Goal: Information Seeking & Learning: Find specific fact

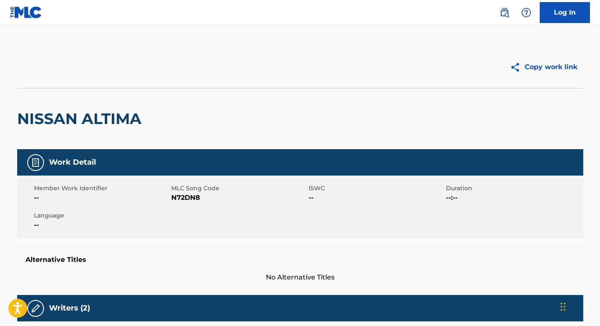
click at [497, 13] on link at bounding box center [504, 12] width 17 height 17
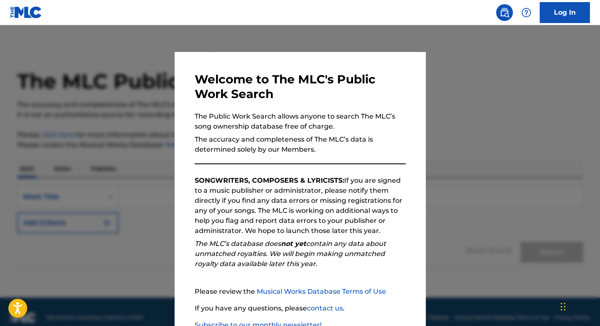
click at [432, 73] on div at bounding box center [300, 188] width 600 height 326
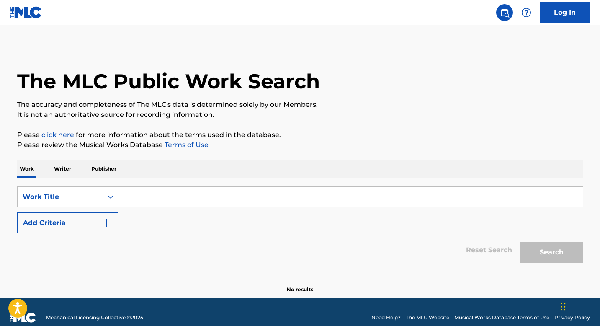
click at [181, 199] on input "Search Form" at bounding box center [350, 197] width 464 height 20
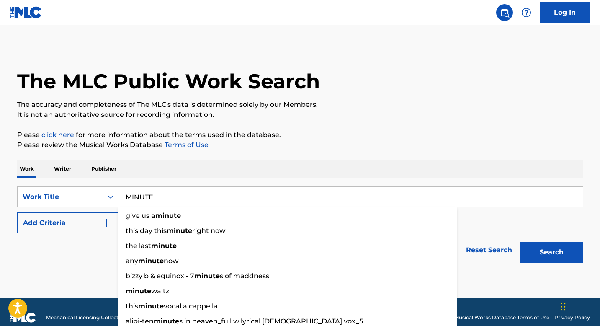
type input "MINUTE"
click at [249, 180] on div "SearchWithCriteria5d1e970e-2c91-431a-a95e-6fa3a2932bb7 Work Title MINUTE give u…" at bounding box center [300, 222] width 566 height 89
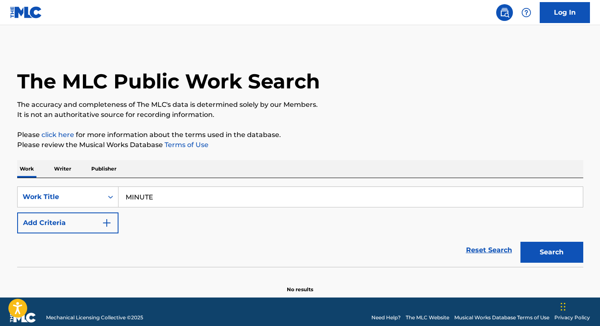
click at [90, 224] on button "Add Criteria" at bounding box center [67, 222] width 101 height 21
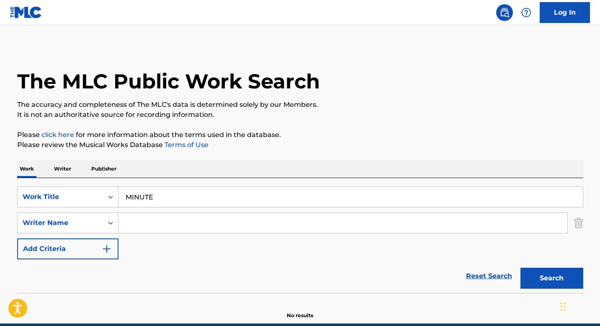
click at [152, 226] on input "Search Form" at bounding box center [342, 223] width 449 height 20
paste input "Yisrael Yakiyn"
type input "Yisrael Yakiyn"
click at [526, 273] on button "Search" at bounding box center [551, 278] width 63 height 21
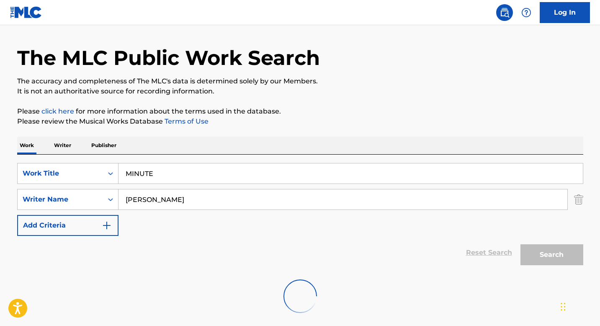
scroll to position [38, 0]
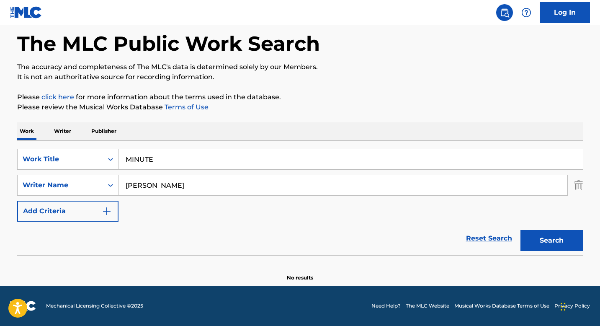
click at [60, 129] on p "Writer" at bounding box center [62, 131] width 22 height 18
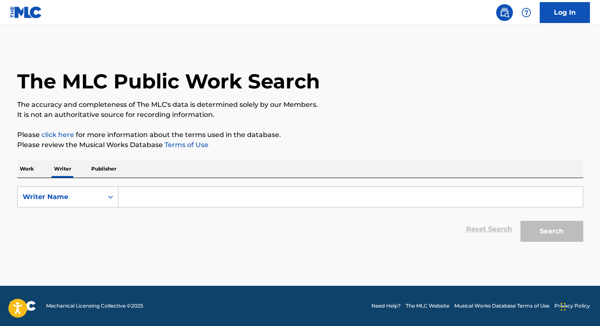
click at [151, 193] on input "Search Form" at bounding box center [350, 197] width 464 height 20
paste input "Yisrael Yakiyn"
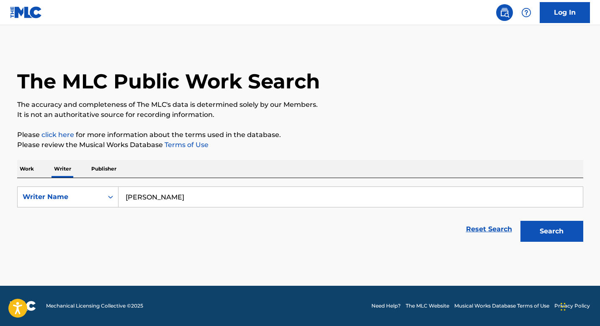
click at [543, 232] on button "Search" at bounding box center [551, 231] width 63 height 21
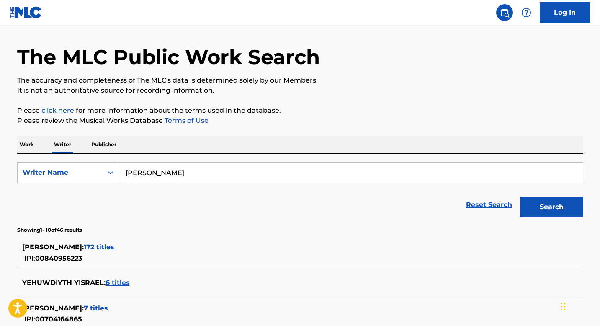
scroll to position [28, 0]
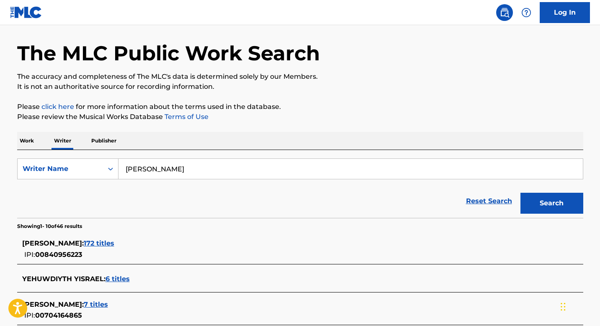
click at [210, 172] on input "Yisrael Yakiyn" at bounding box center [350, 169] width 464 height 20
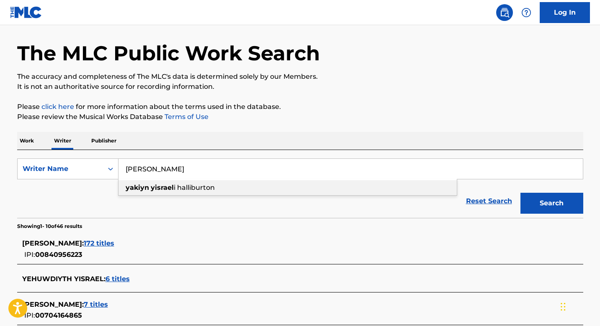
click at [198, 188] on span "i halliburton" at bounding box center [194, 187] width 41 height 8
type input "yakiyn yisrael i halliburton"
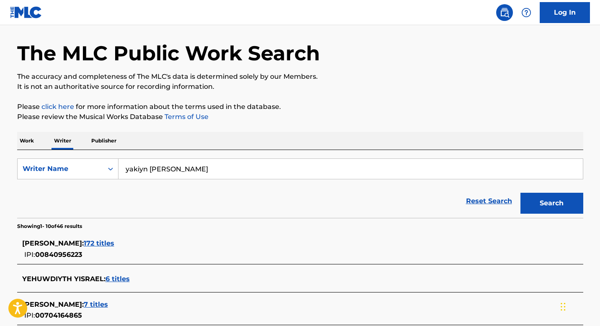
click at [538, 208] on button "Search" at bounding box center [551, 203] width 63 height 21
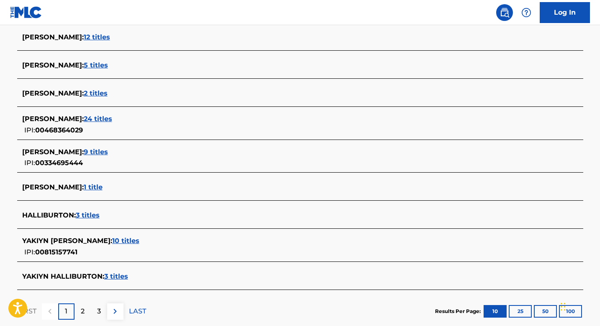
scroll to position [277, 0]
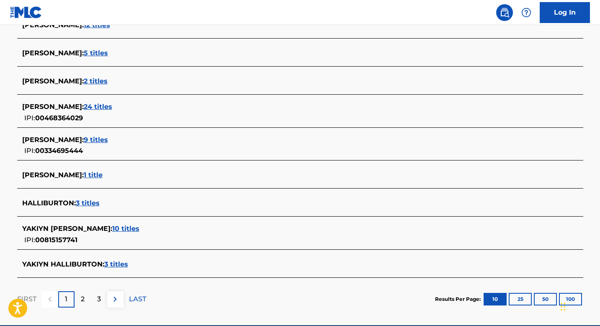
click at [139, 227] on span "10 titles" at bounding box center [125, 228] width 27 height 8
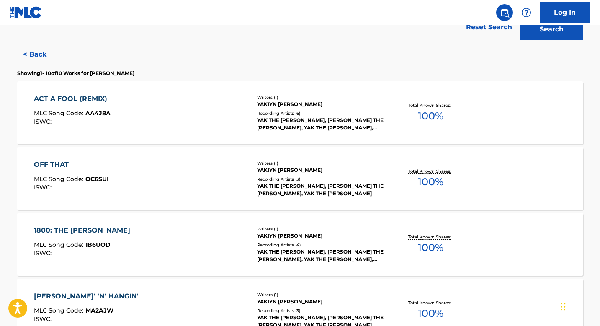
scroll to position [203, 0]
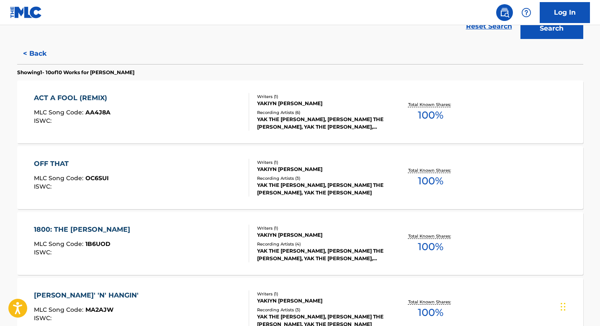
click at [293, 95] on div "Writers ( 1 )" at bounding box center [320, 96] width 126 height 6
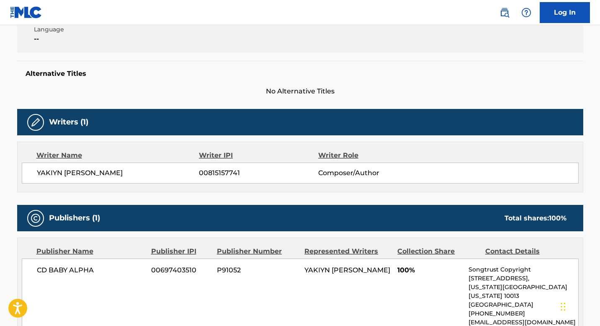
scroll to position [187, 0]
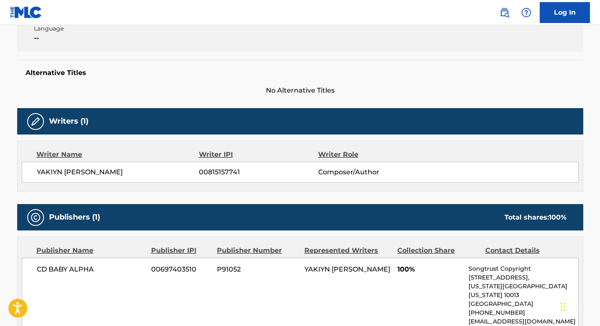
click at [227, 170] on span "00815157741" at bounding box center [258, 172] width 119 height 10
copy span "00815157741"
click at [499, 9] on img at bounding box center [504, 13] width 10 height 10
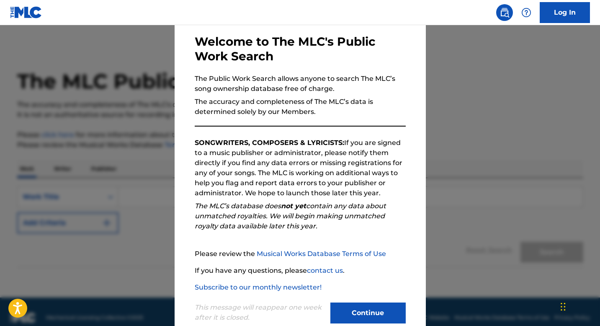
scroll to position [57, 0]
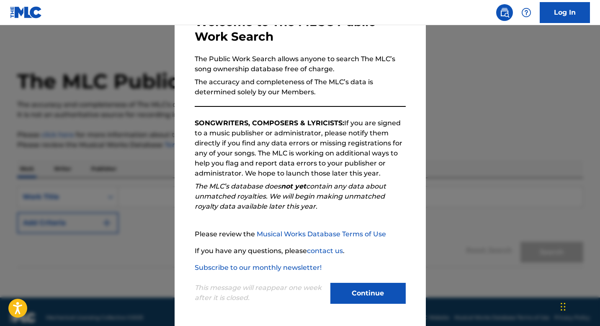
click at [385, 308] on div "Welcome to The MLC's Public Work Search The Public Work Search allows anyone to…" at bounding box center [300, 160] width 251 height 331
click at [382, 293] on button "Continue" at bounding box center [367, 293] width 75 height 21
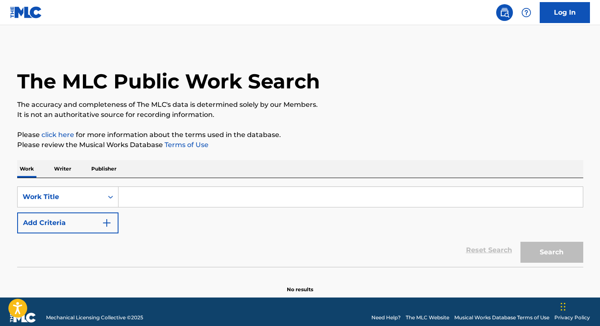
click at [65, 167] on p "Writer" at bounding box center [62, 169] width 22 height 18
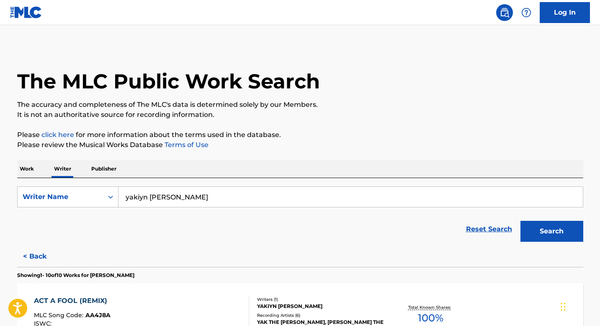
click at [188, 198] on input "yakiyn yisrael i halliburton" at bounding box center [350, 197] width 464 height 20
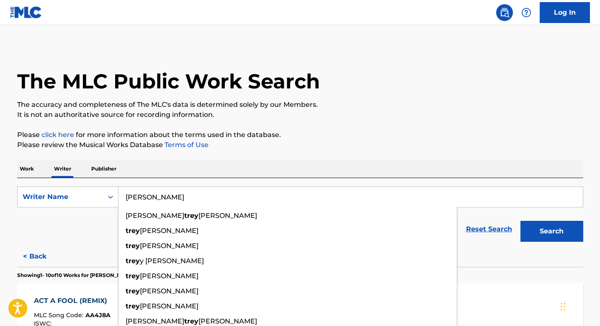
type input "trey kams"
click at [520, 221] on button "Search" at bounding box center [551, 231] width 63 height 21
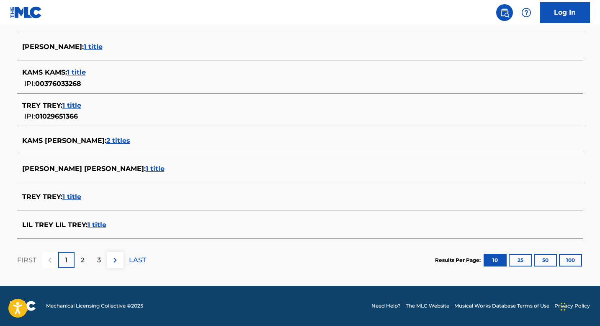
scroll to position [219, 0]
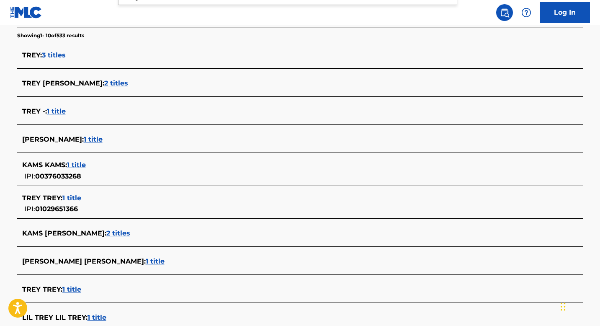
click at [84, 137] on span "1 title" at bounding box center [93, 139] width 19 height 8
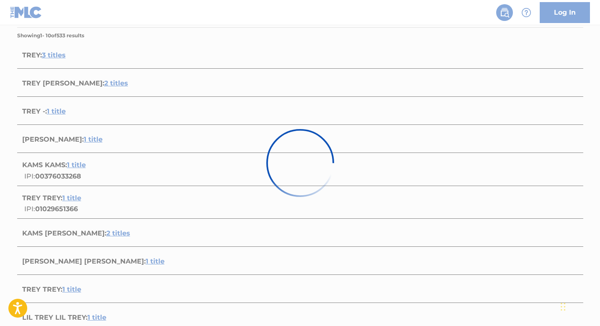
scroll to position [104, 0]
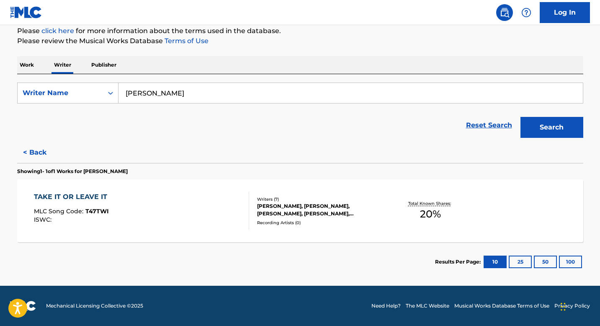
click at [92, 193] on div "TAKE IT OR LEAVE IT" at bounding box center [72, 197] width 77 height 10
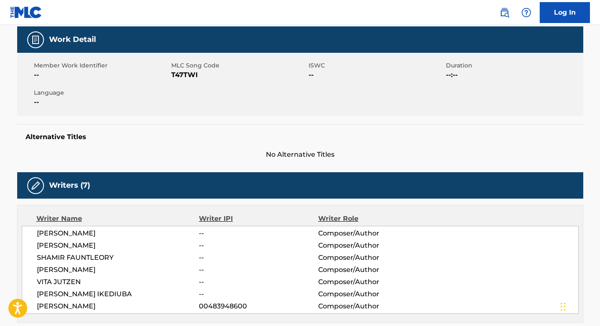
scroll to position [124, 0]
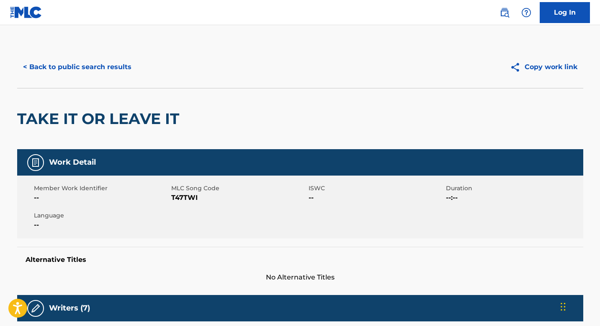
click at [30, 17] on img at bounding box center [26, 12] width 32 height 12
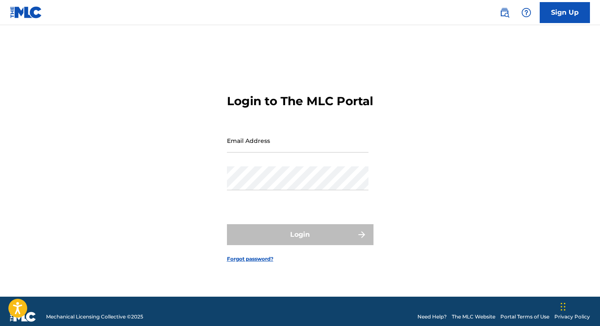
click at [517, 15] on div "Sign Up" at bounding box center [540, 12] width 99 height 21
click at [510, 15] on link at bounding box center [504, 12] width 17 height 17
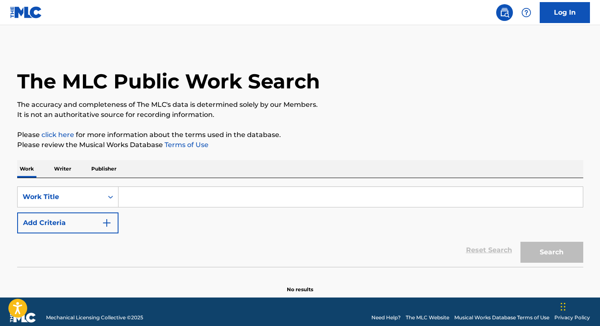
click at [148, 193] on input "Search Form" at bounding box center [350, 197] width 464 height 20
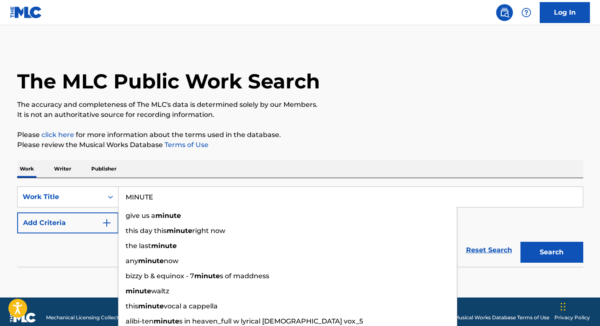
type input "MINUTE"
click at [87, 227] on button "Add Criteria" at bounding box center [67, 222] width 101 height 21
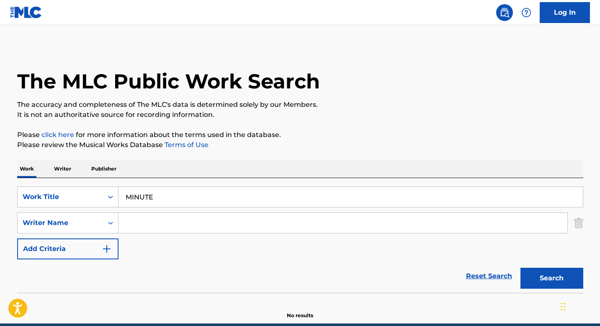
click at [158, 221] on input "Search Form" at bounding box center [342, 223] width 449 height 20
type input "b"
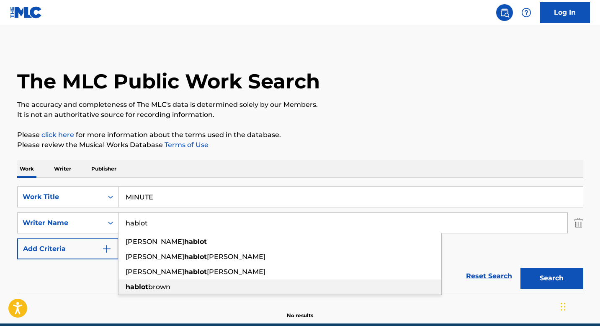
click at [376, 281] on div "hablot brown" at bounding box center [279, 286] width 323 height 15
type input "hablot brown"
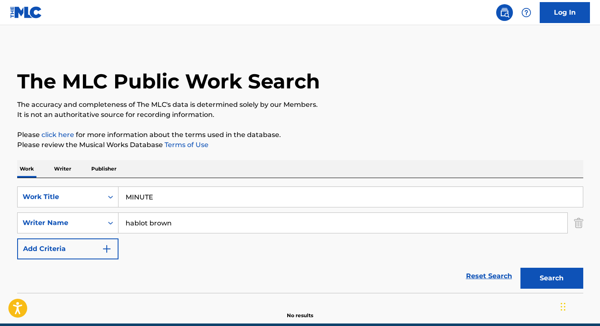
click at [537, 275] on button "Search" at bounding box center [551, 278] width 63 height 21
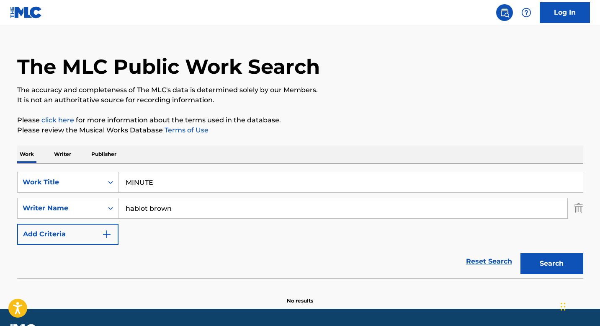
scroll to position [16, 0]
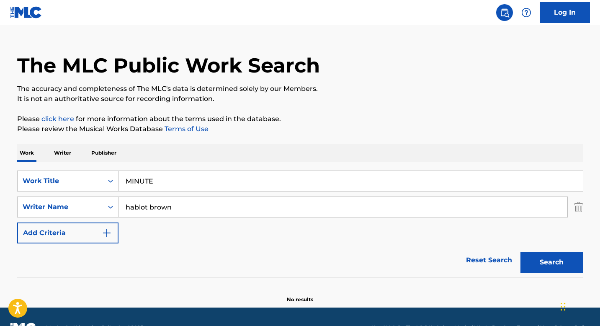
click at [187, 181] on input "MINUTE" at bounding box center [350, 181] width 464 height 20
click at [188, 204] on input "hablot brown" at bounding box center [342, 207] width 449 height 20
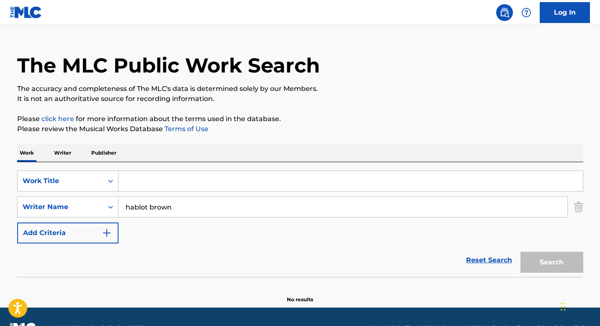
click at [52, 153] on p "Writer" at bounding box center [62, 153] width 22 height 18
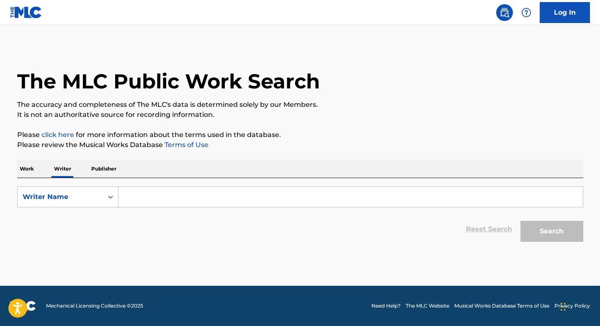
click at [168, 197] on input "Search Form" at bounding box center [350, 197] width 464 height 20
paste input "hablot brown"
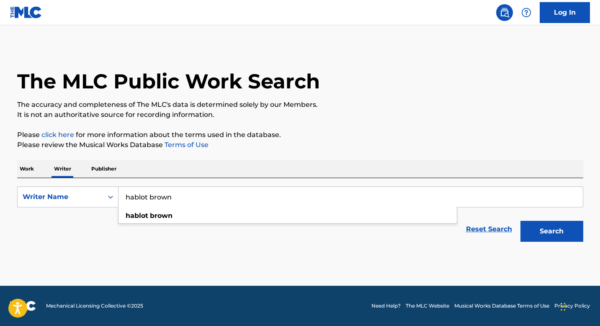
type input "hablot brown"
click at [562, 234] on button "Search" at bounding box center [551, 231] width 63 height 21
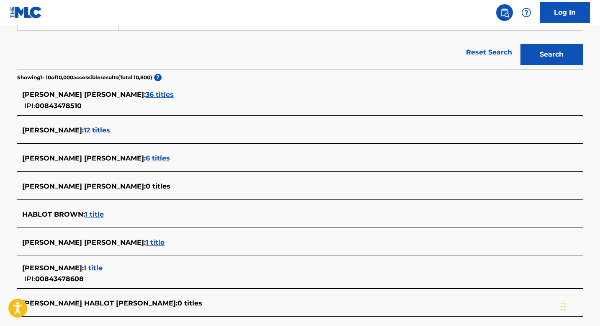
scroll to position [180, 0]
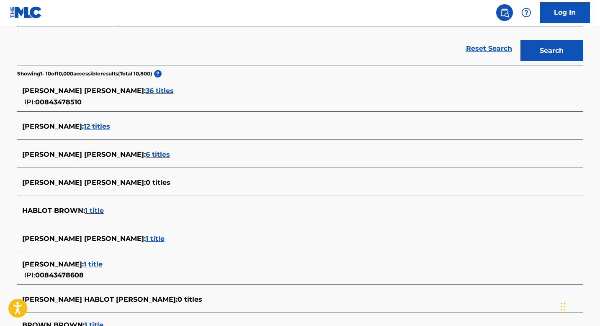
click at [95, 209] on span "1 title" at bounding box center [94, 210] width 19 height 8
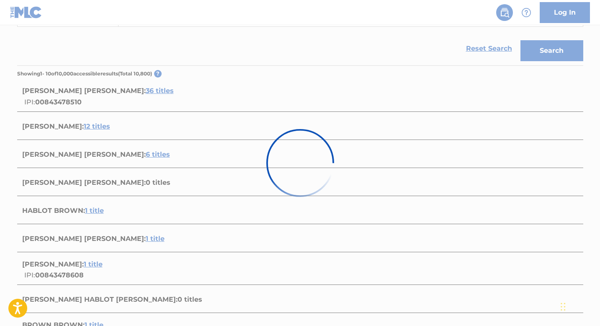
scroll to position [104, 0]
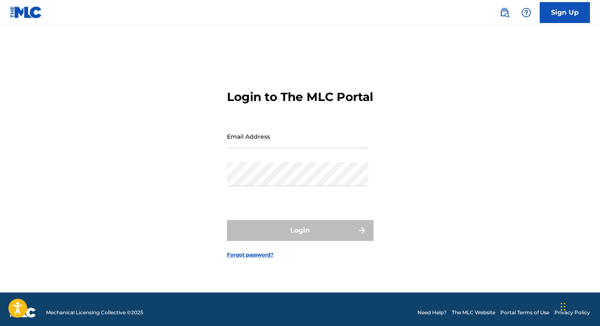
scroll to position [5, 0]
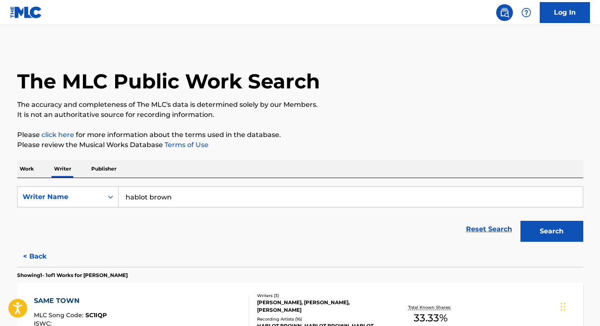
scroll to position [104, 0]
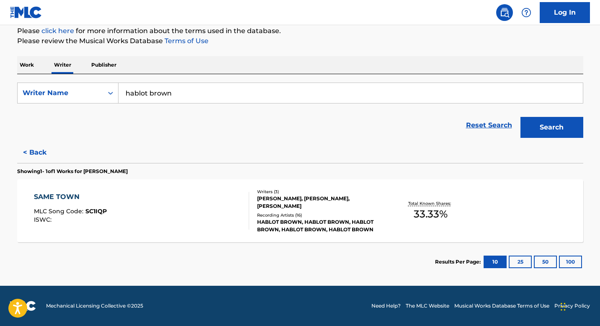
click at [182, 94] on input "hablot brown" at bounding box center [350, 93] width 464 height 20
click at [520, 117] on button "Search" at bounding box center [551, 127] width 63 height 21
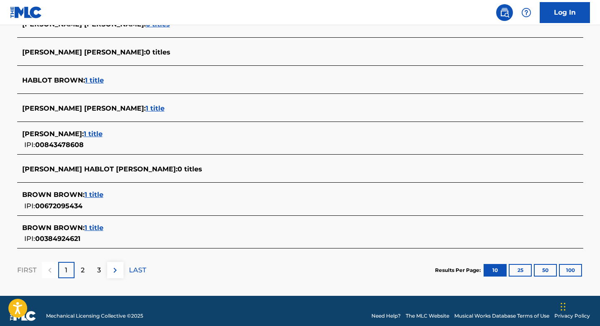
scroll to position [321, 0]
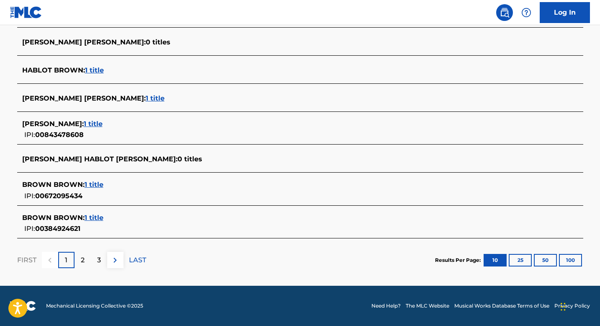
click at [84, 260] on div "2" at bounding box center [83, 260] width 16 height 16
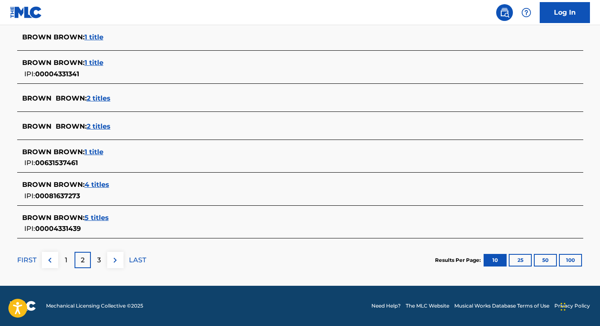
click at [95, 250] on div "FIRST 1 2 3 LAST" at bounding box center [81, 259] width 129 height 43
click at [95, 256] on div "3" at bounding box center [99, 260] width 16 height 16
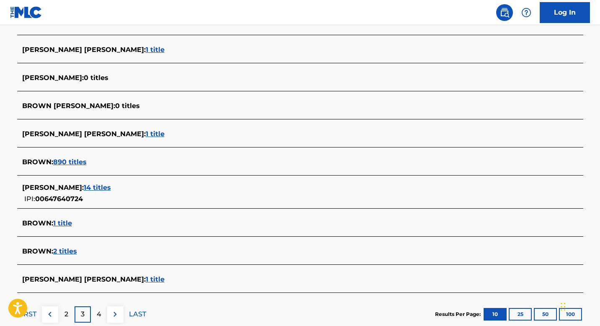
scroll to position [295, 0]
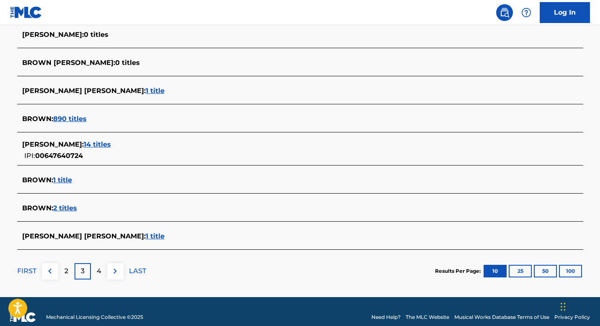
click at [52, 273] on img at bounding box center [50, 271] width 10 height 10
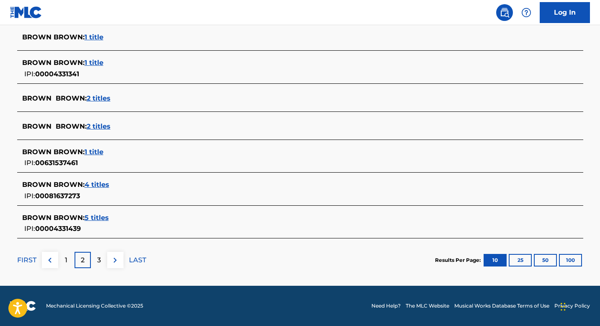
click at [69, 257] on div "1" at bounding box center [66, 260] width 16 height 16
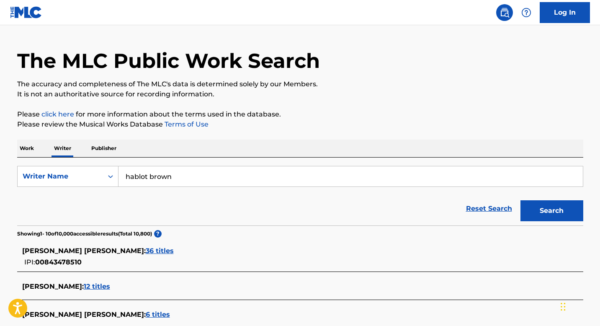
scroll to position [0, 0]
